Goal: Task Accomplishment & Management: Manage account settings

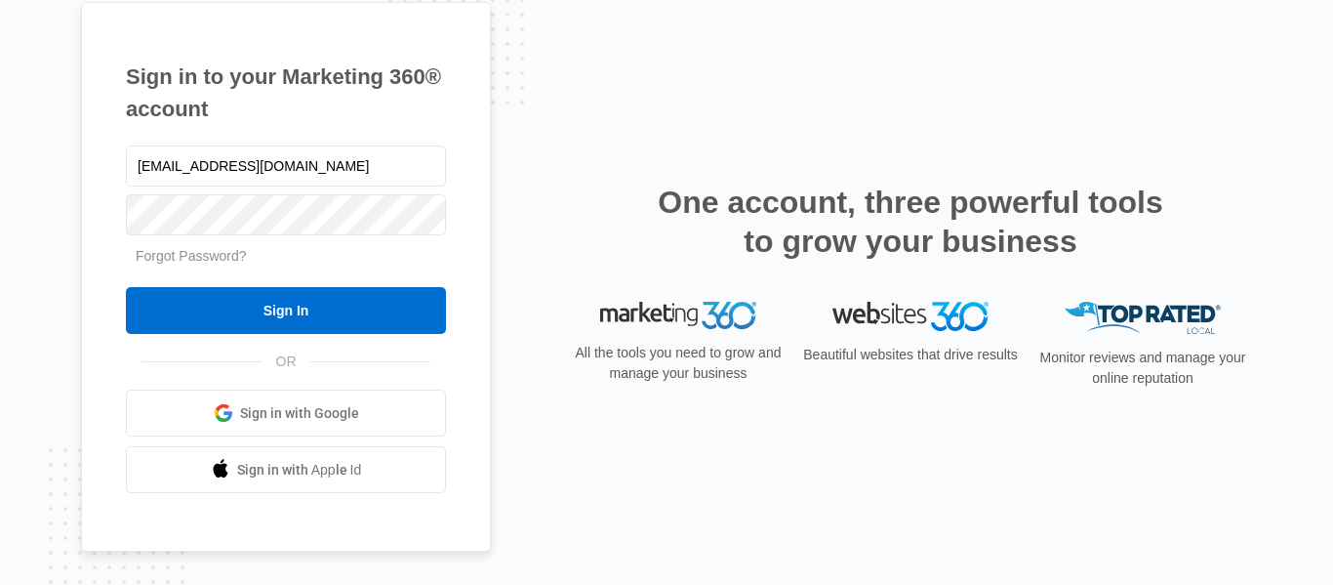
type input "[EMAIL_ADDRESS][DOMAIN_NAME]"
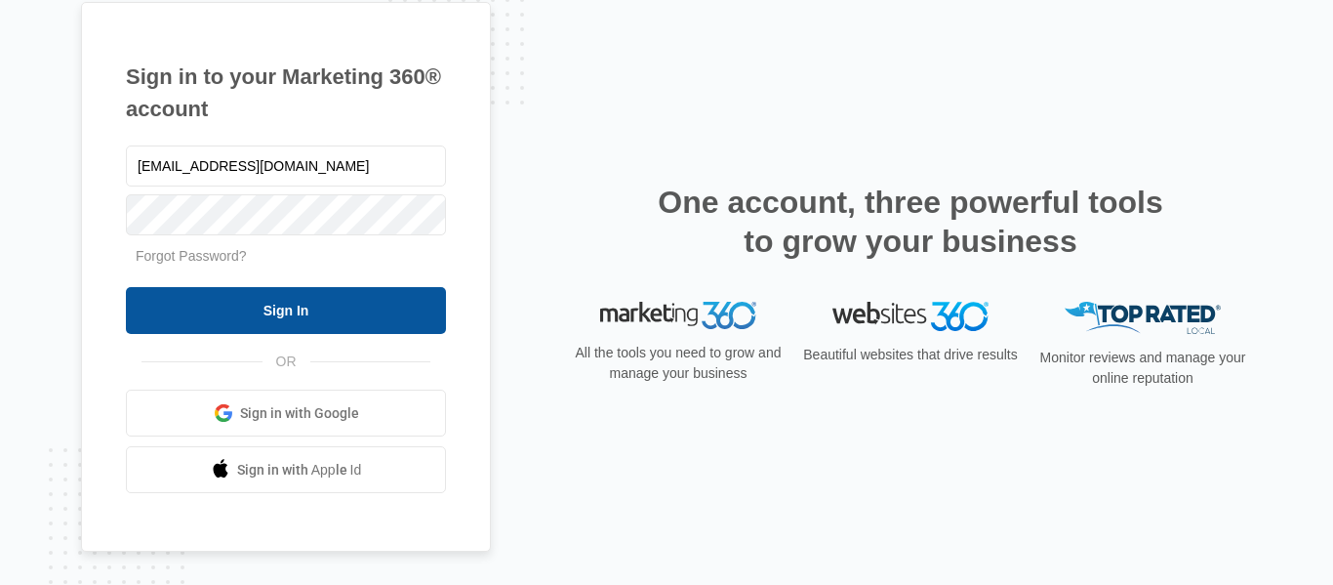
click at [307, 307] on input "Sign In" at bounding box center [286, 310] width 320 height 47
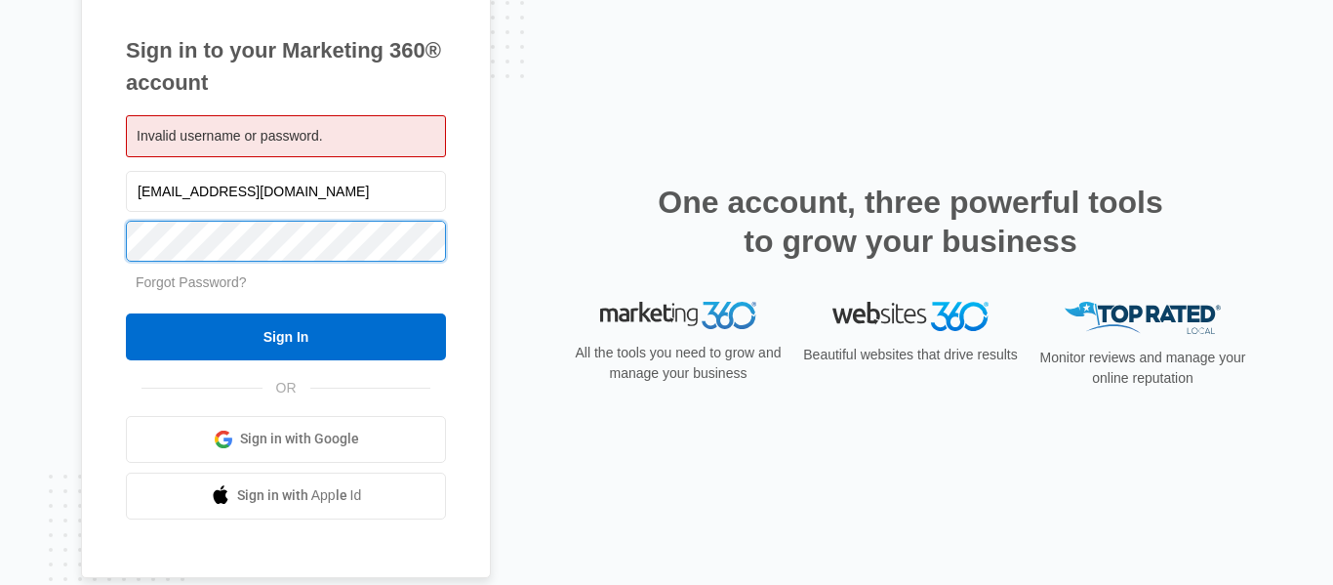
click at [126, 313] on input "Sign In" at bounding box center [286, 336] width 320 height 47
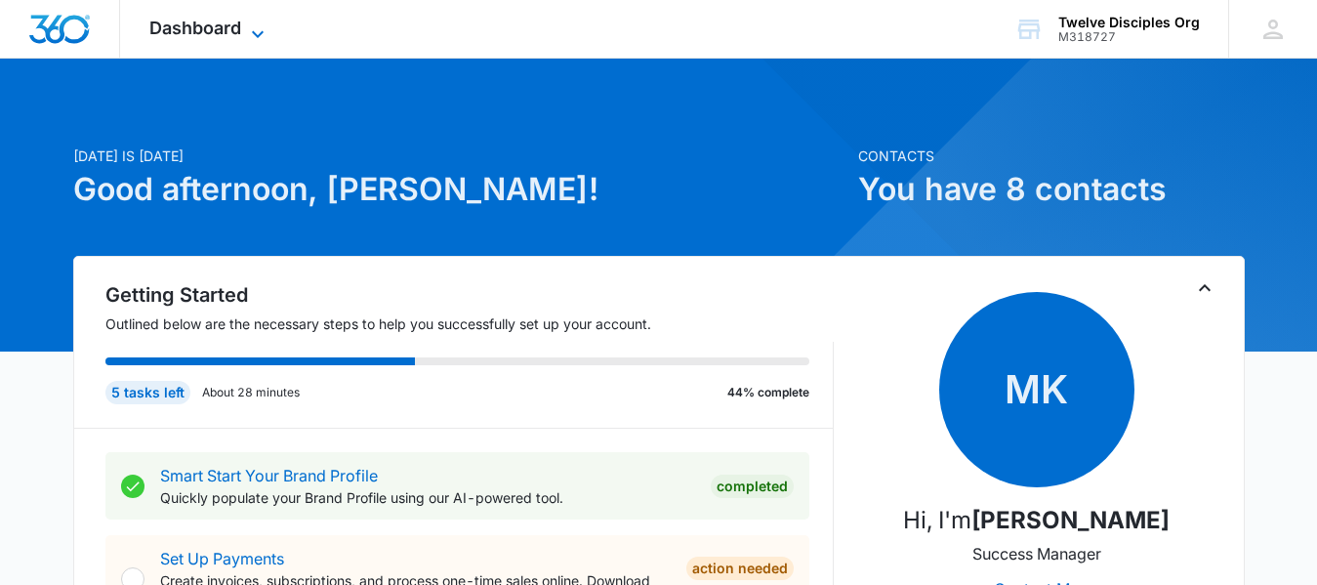
click at [212, 25] on span "Dashboard" at bounding box center [195, 28] width 92 height 20
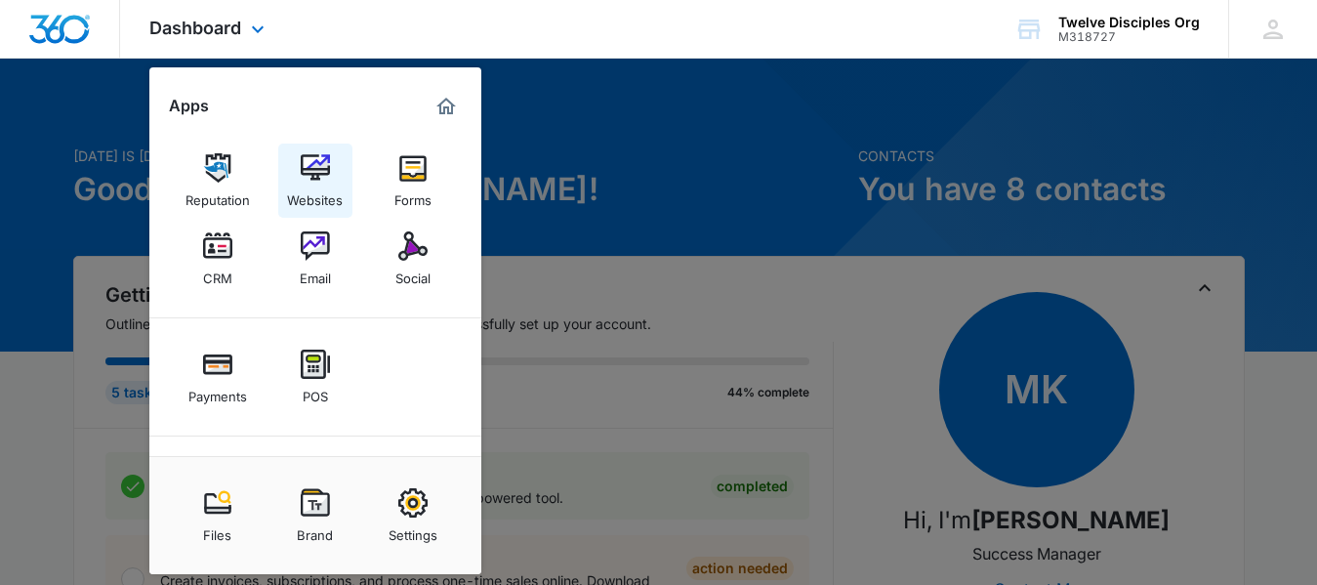
click at [322, 179] on img at bounding box center [315, 167] width 29 height 29
